Goal: Information Seeking & Learning: Learn about a topic

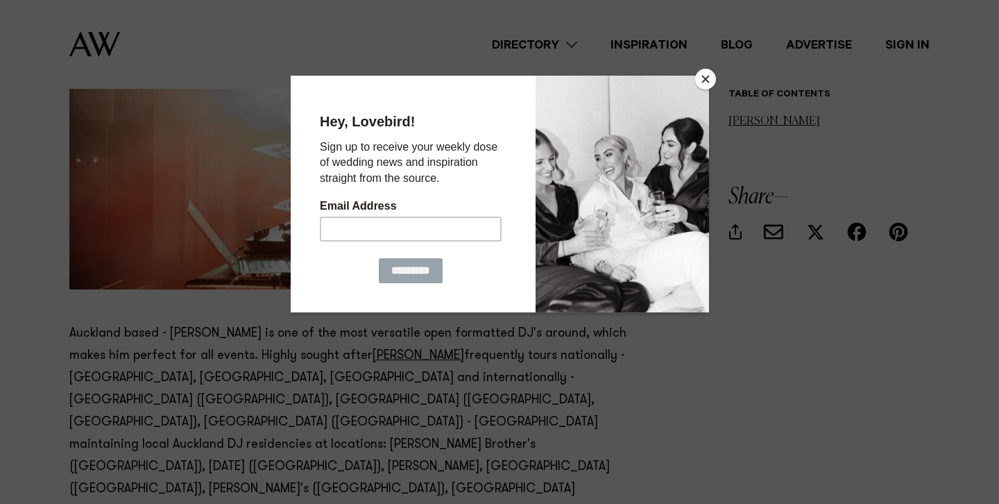
scroll to position [717, 0]
click at [710, 78] on button "Close" at bounding box center [705, 79] width 21 height 21
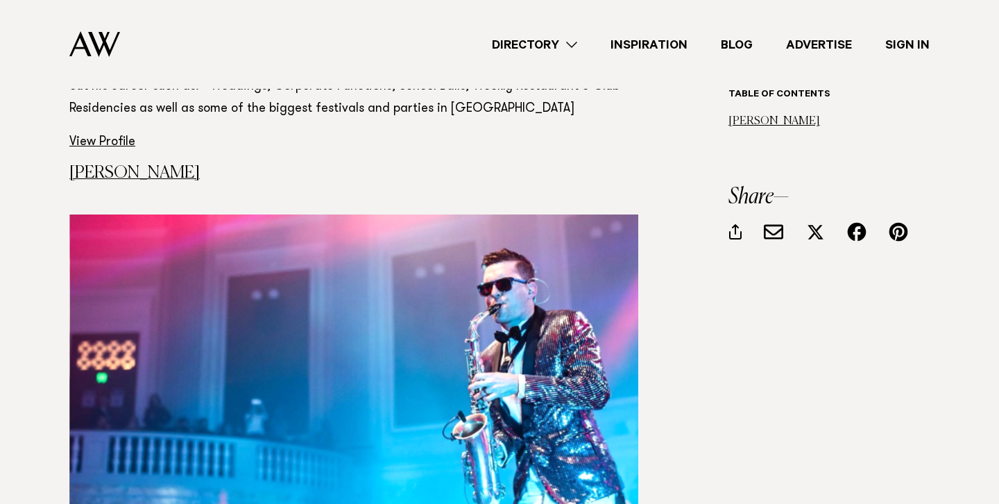
scroll to position [3807, 0]
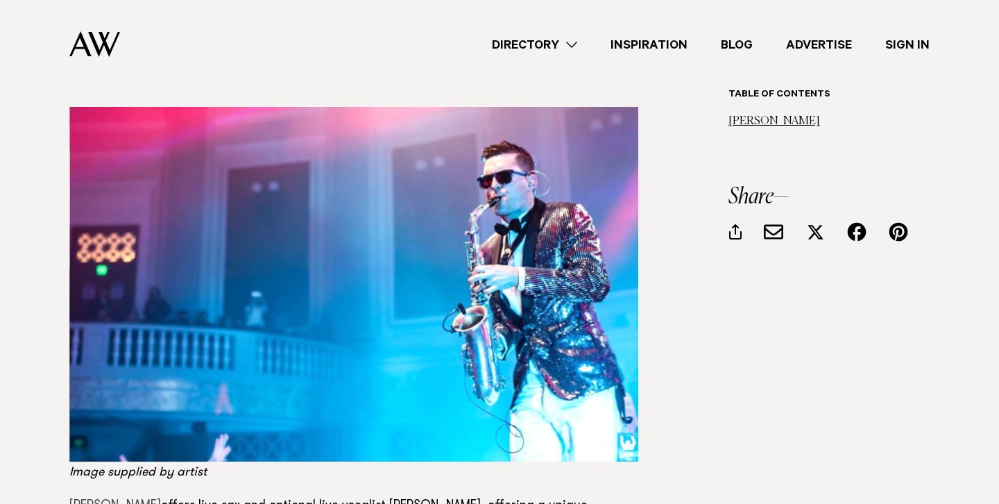
click at [135, 499] on span "[PERSON_NAME]" at bounding box center [115, 505] width 92 height 12
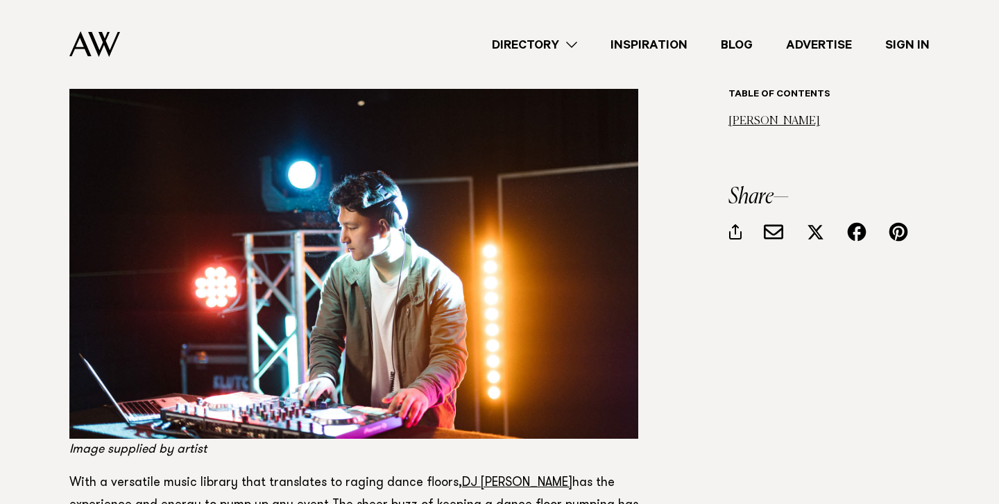
scroll to position [3238, 0]
click at [468, 476] on span "DJ Yidz" at bounding box center [517, 482] width 110 height 12
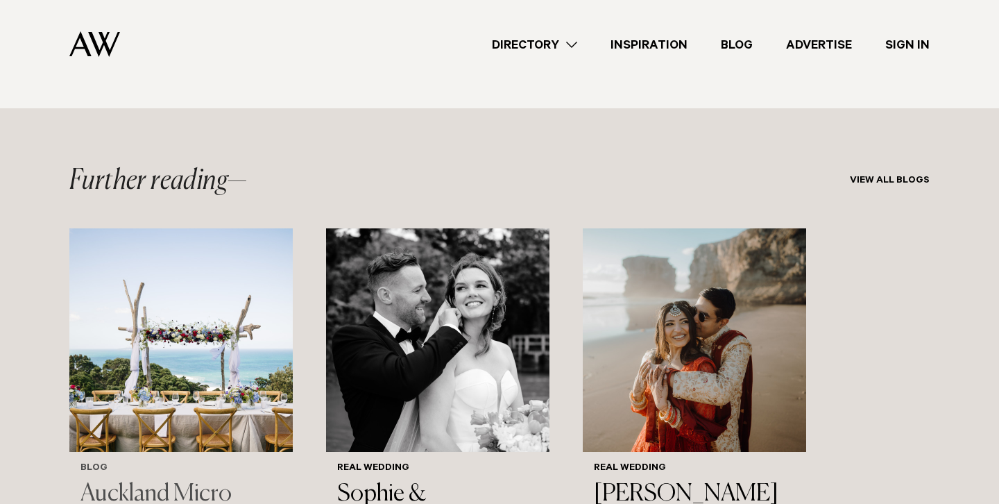
scroll to position [4431, 0]
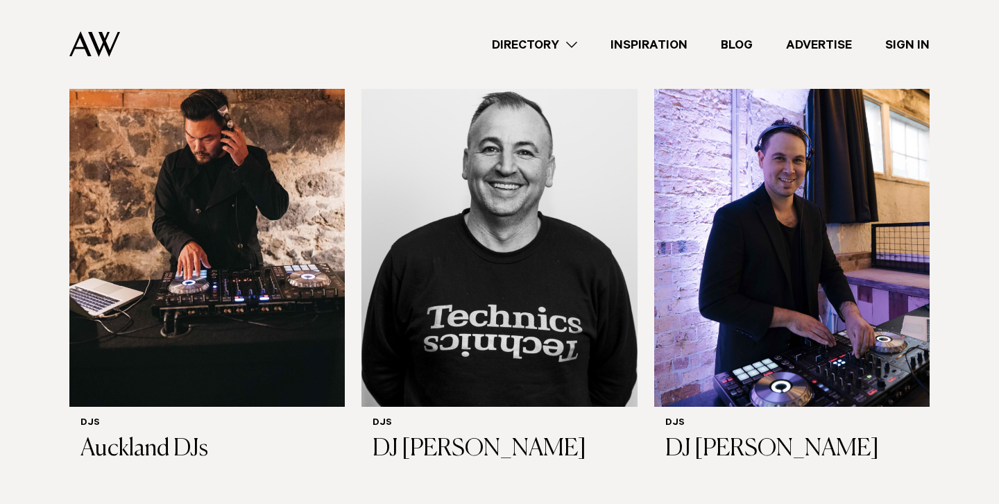
scroll to position [1904, 0]
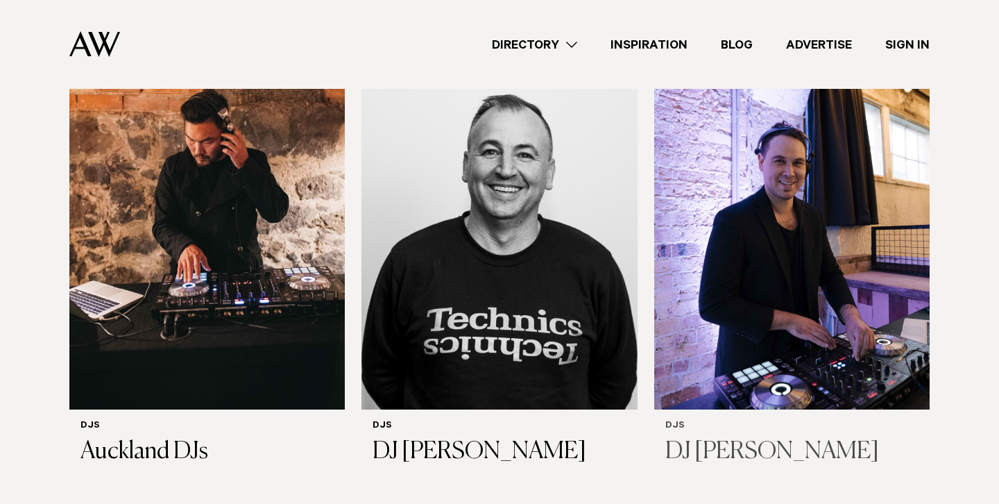
click at [708, 327] on img at bounding box center [791, 225] width 275 height 370
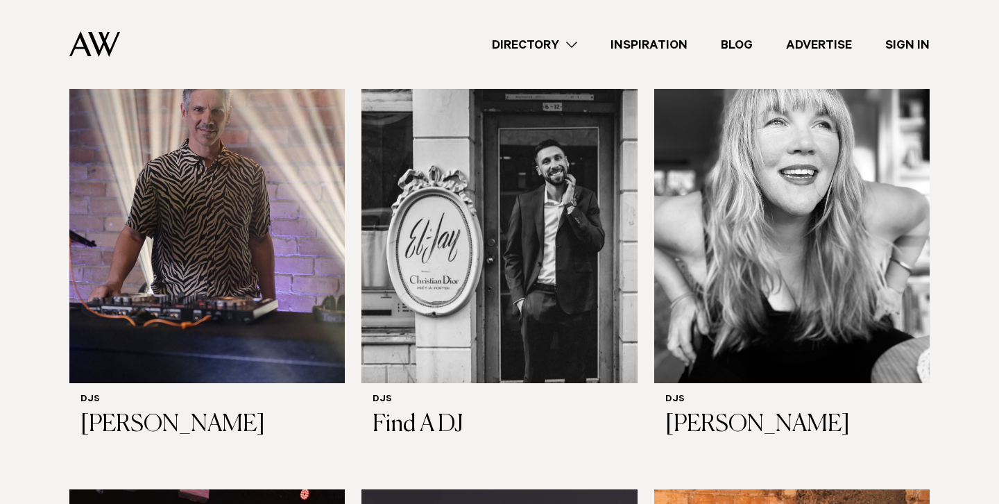
scroll to position [948, 0]
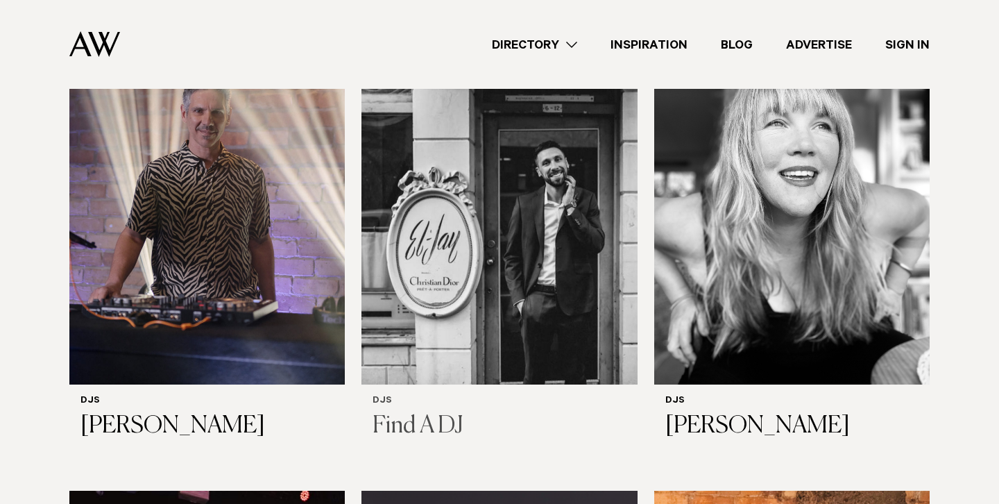
click at [474, 294] on img at bounding box center [498, 200] width 275 height 370
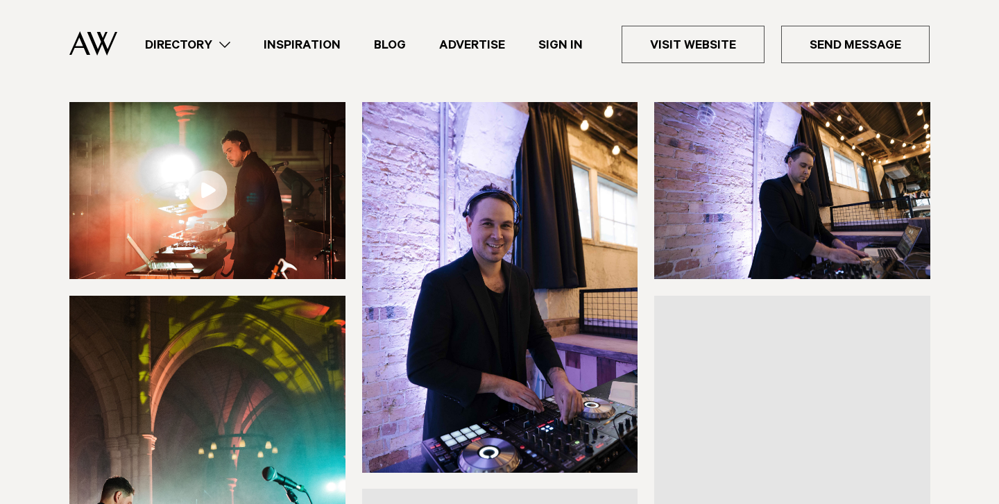
scroll to position [170, 0]
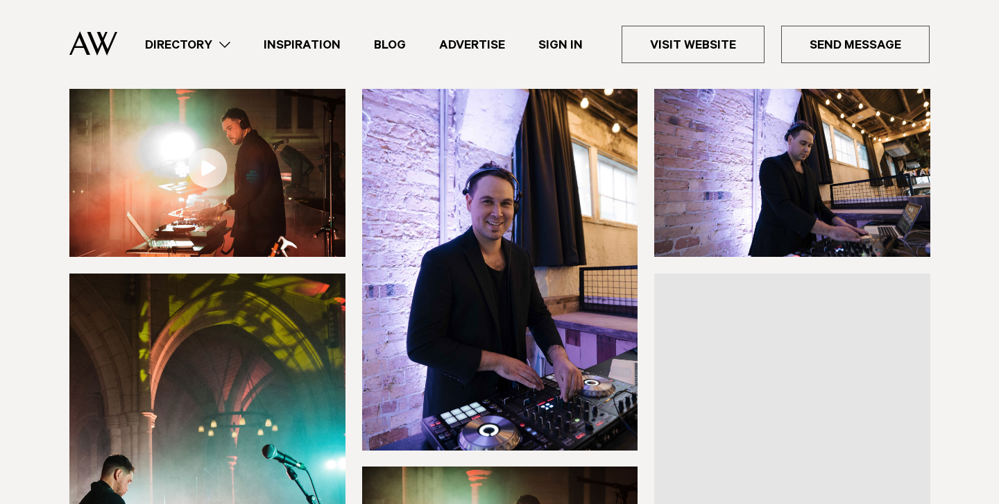
click at [232, 180] on img at bounding box center [207, 168] width 276 height 177
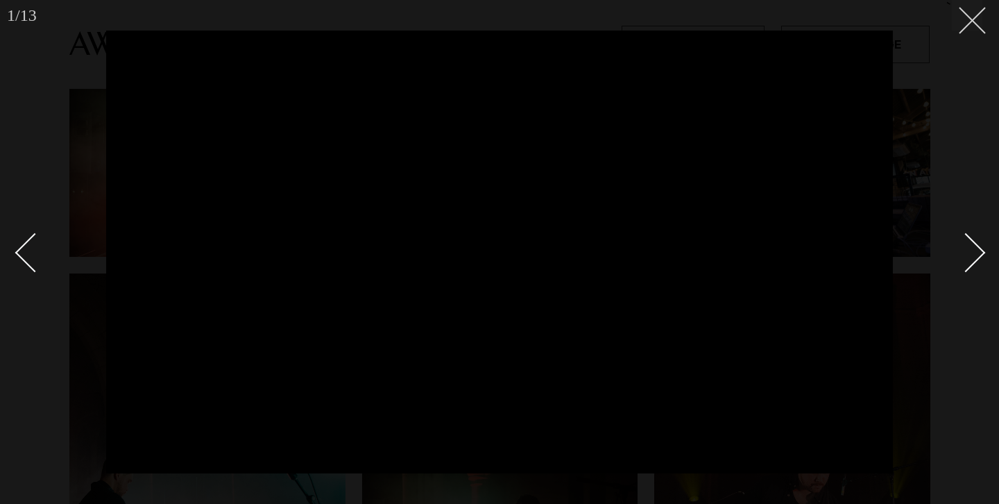
click at [969, 17] on line at bounding box center [972, 21] width 26 height 26
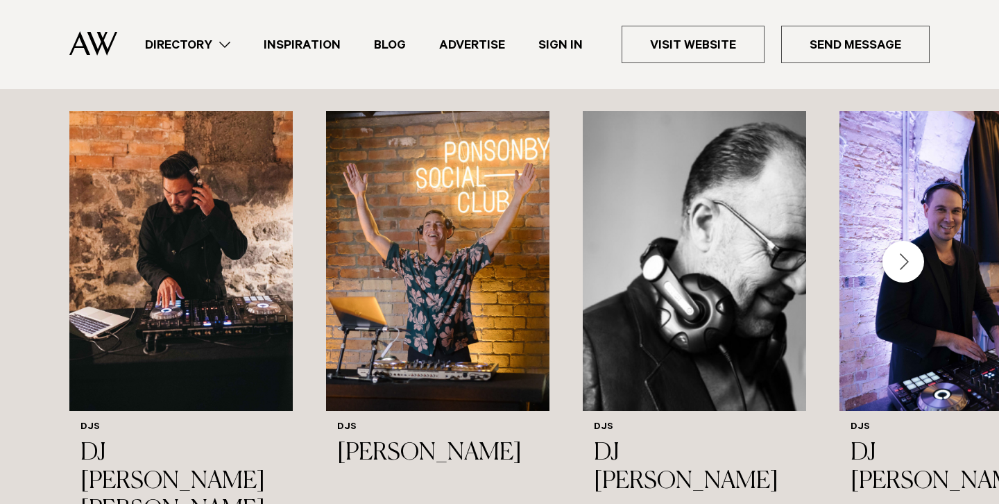
scroll to position [1199, 0]
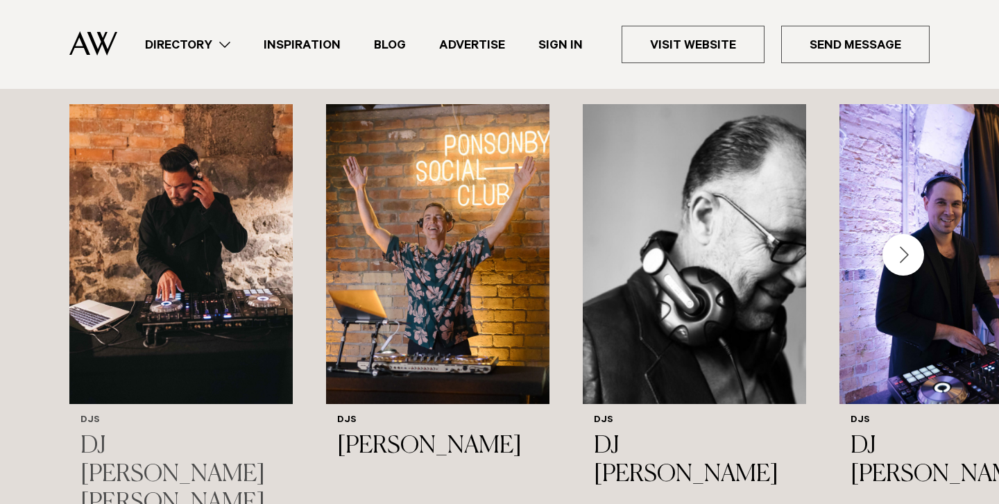
click at [250, 309] on img "1 / 15" at bounding box center [180, 254] width 223 height 300
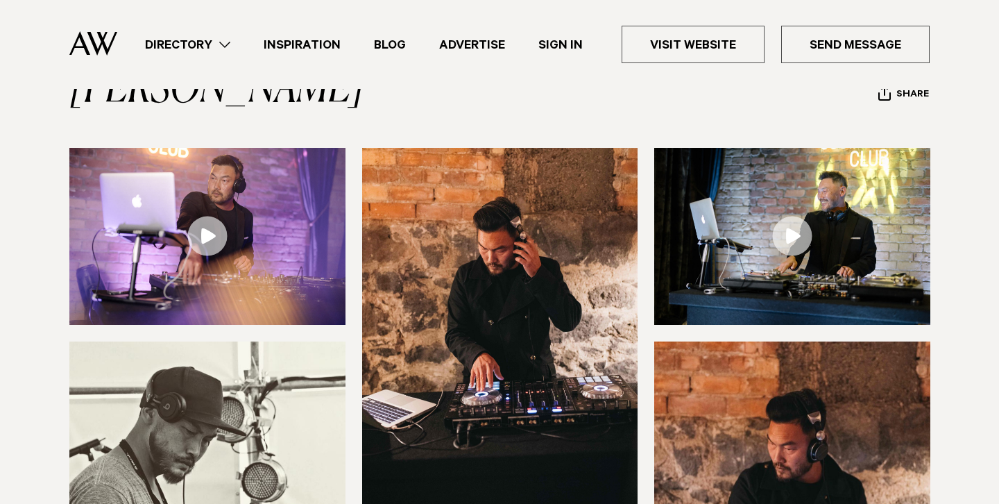
scroll to position [154, 0]
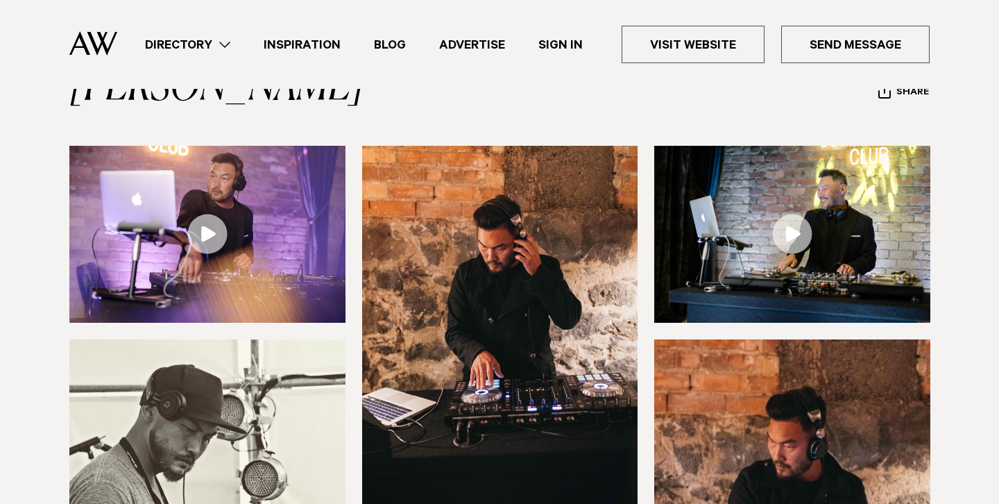
click at [806, 187] on link at bounding box center [792, 234] width 276 height 177
